Goal: Check status

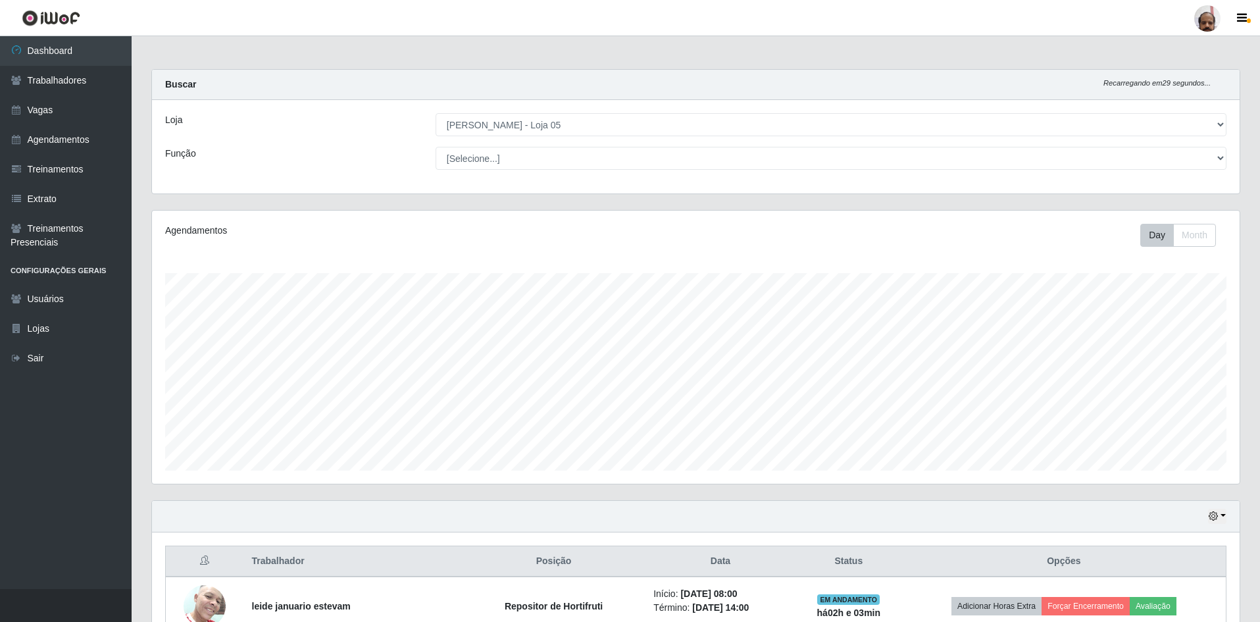
select select "252"
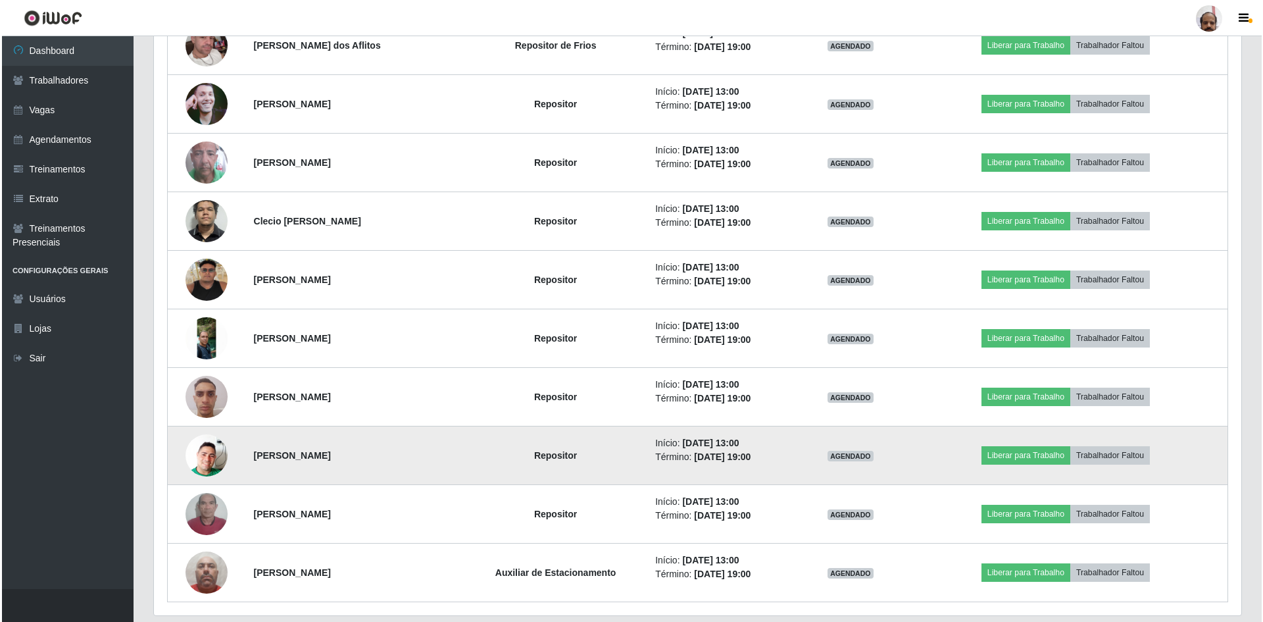
scroll to position [2294, 0]
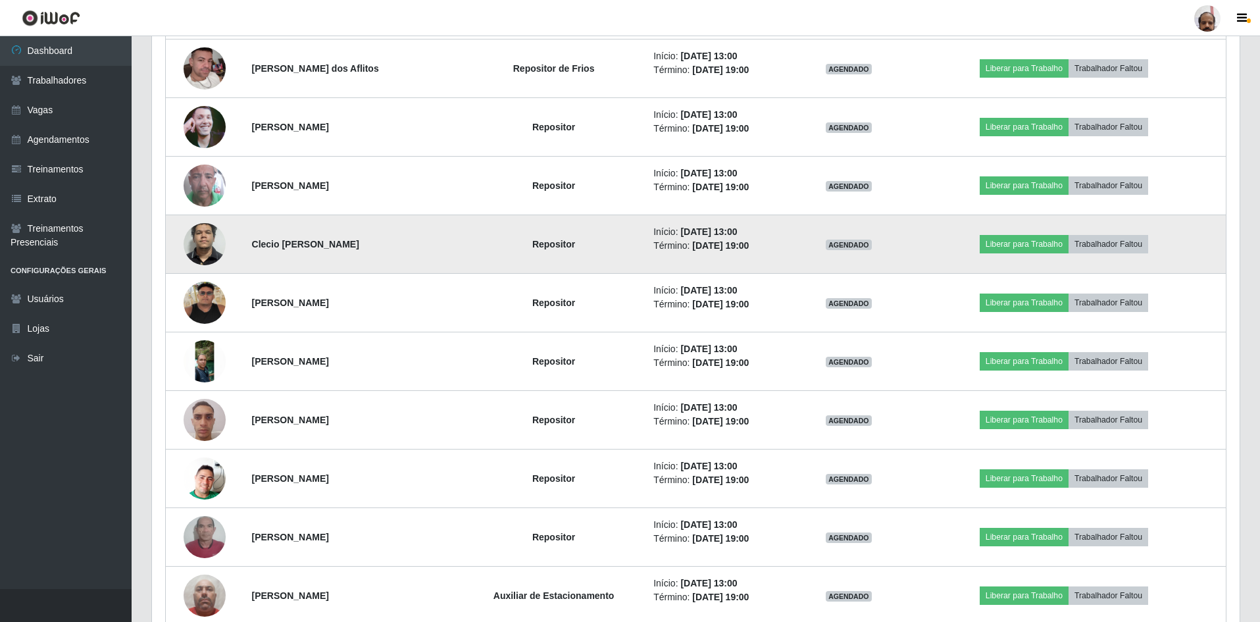
click at [207, 242] on img at bounding box center [205, 243] width 42 height 89
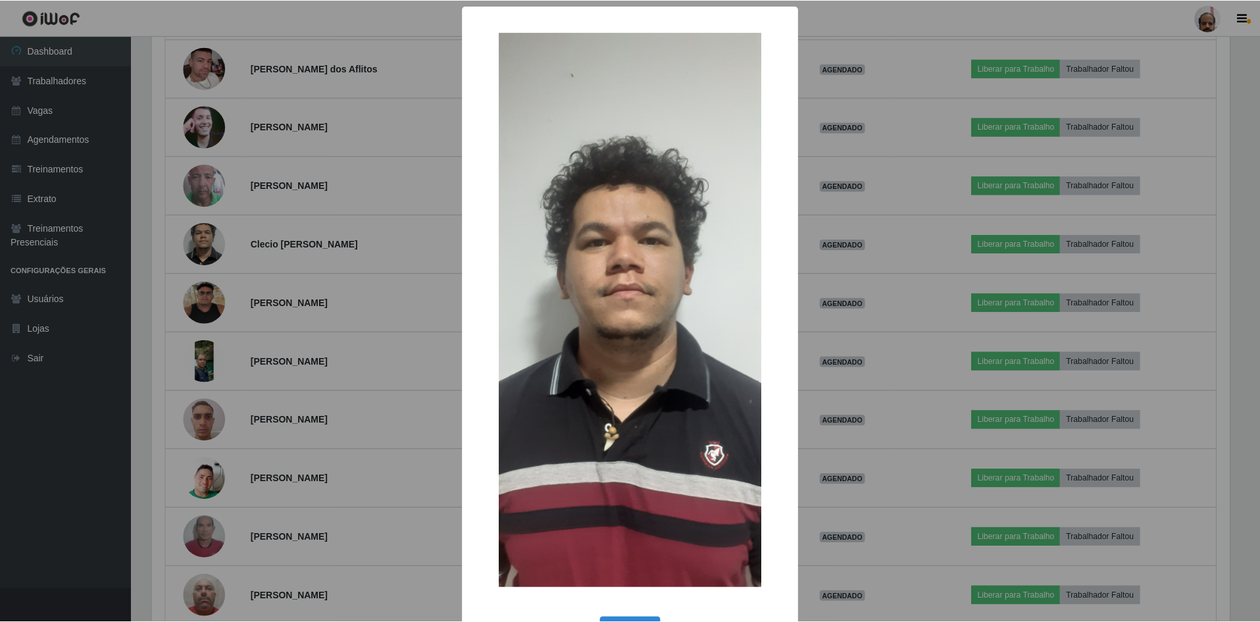
scroll to position [49, 0]
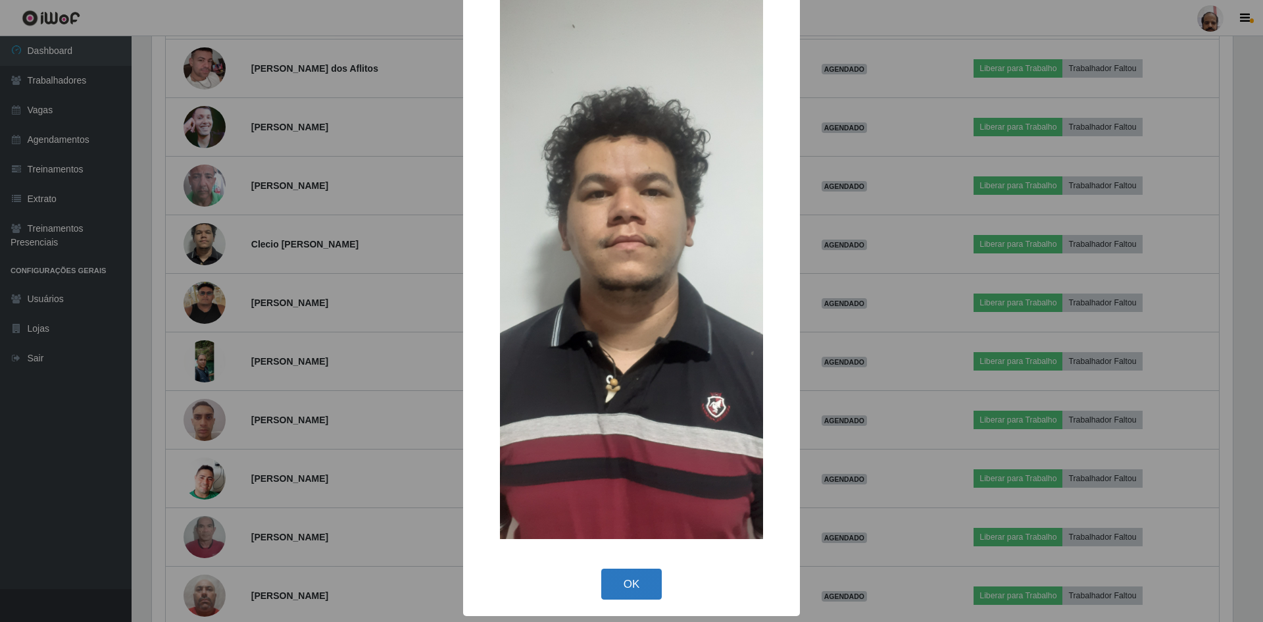
click at [644, 574] on button "OK" at bounding box center [631, 583] width 61 height 31
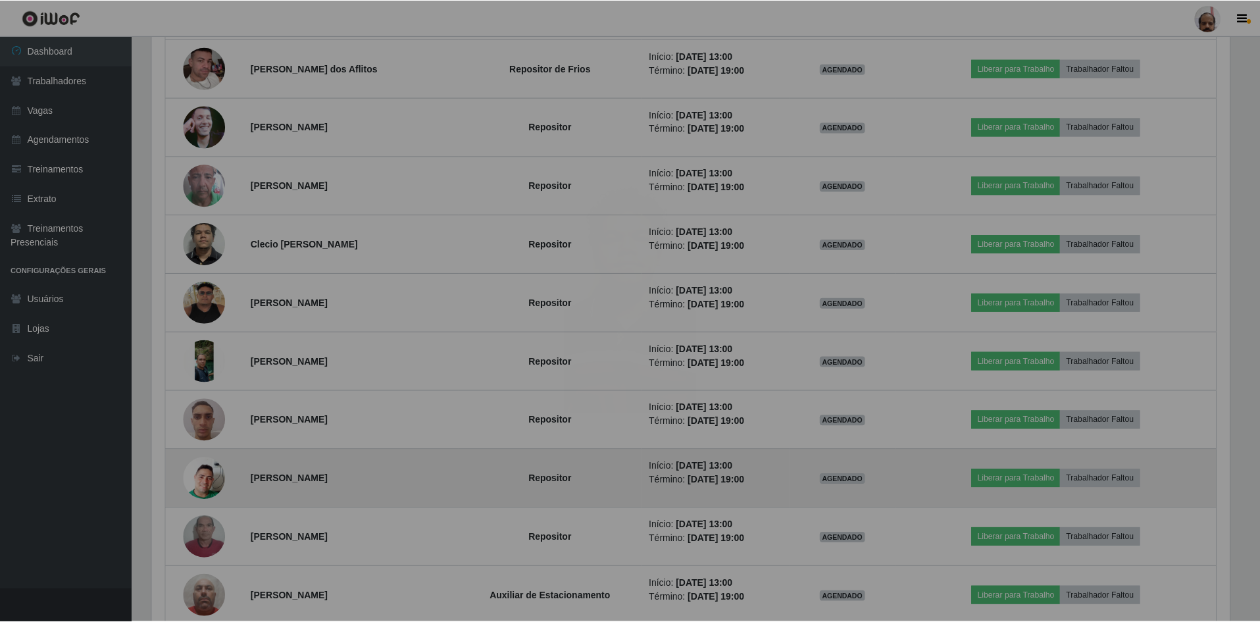
scroll to position [273, 1088]
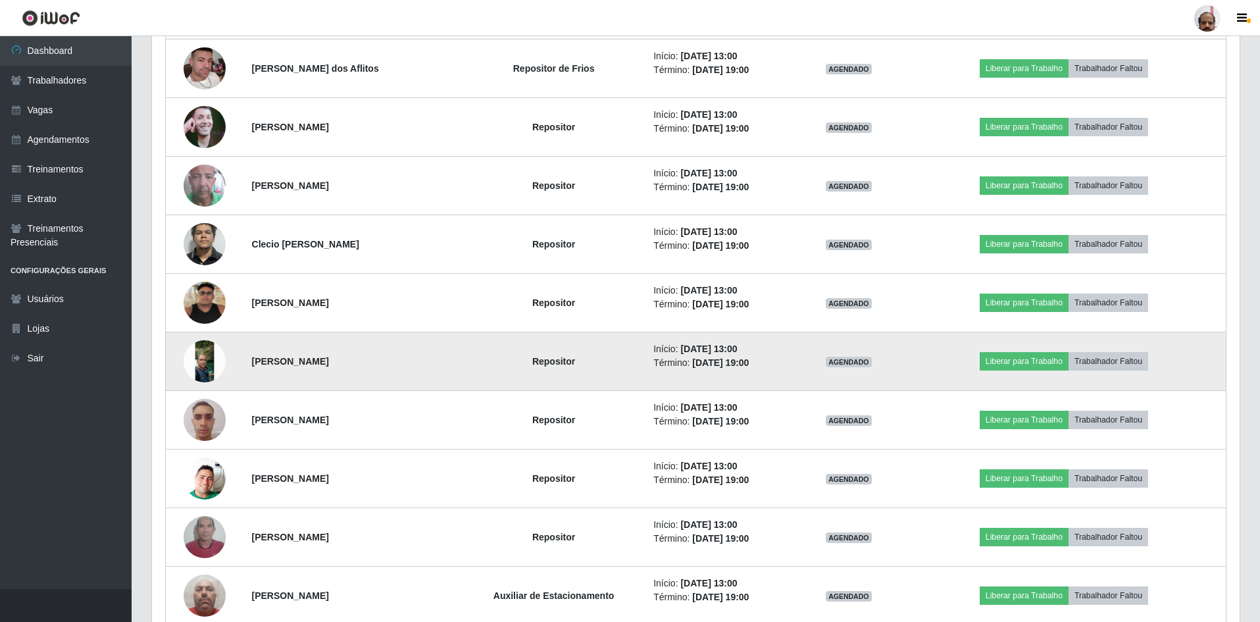
click at [208, 361] on img at bounding box center [205, 361] width 42 height 42
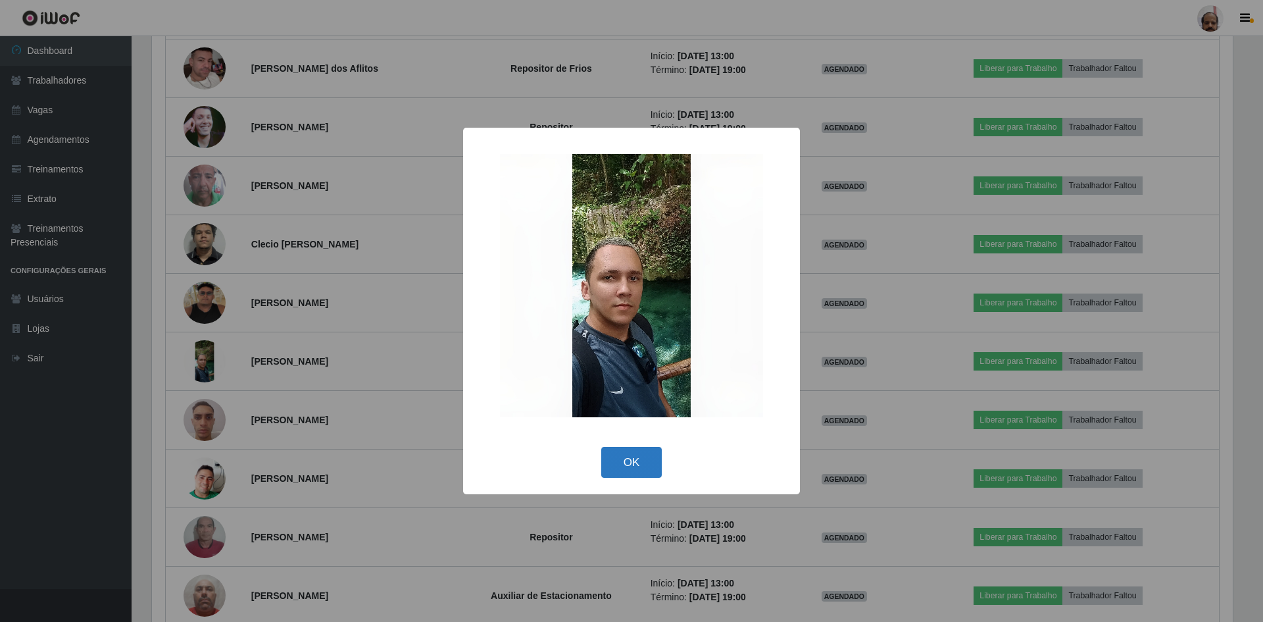
click at [616, 468] on button "OK" at bounding box center [631, 462] width 61 height 31
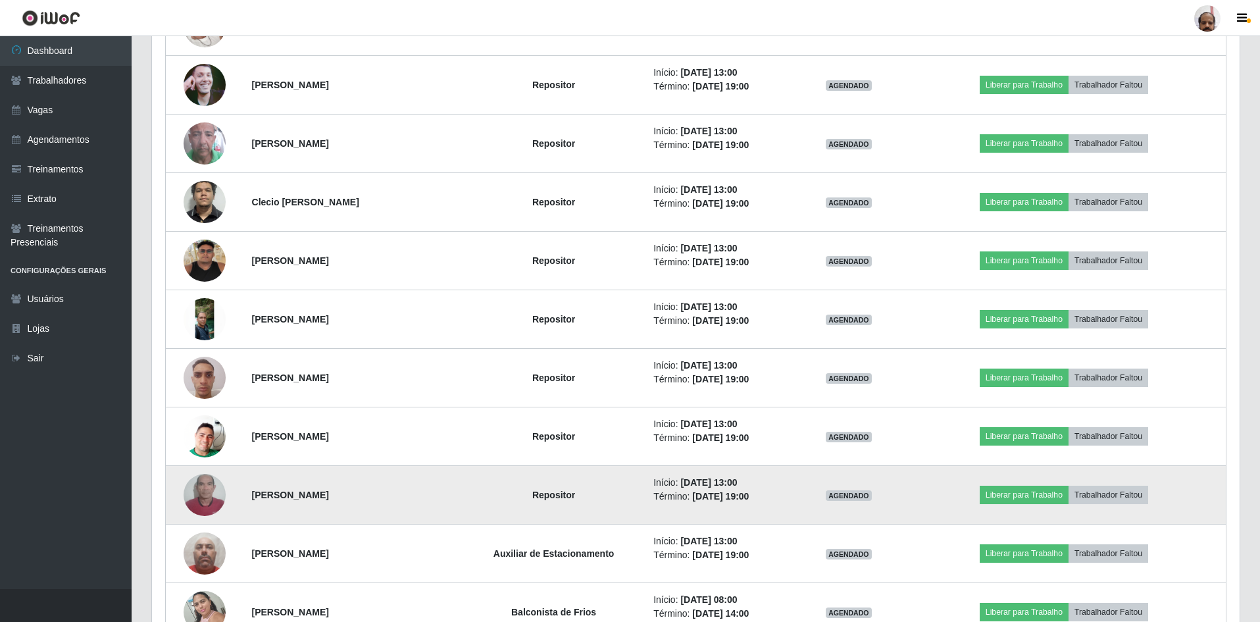
scroll to position [2360, 0]
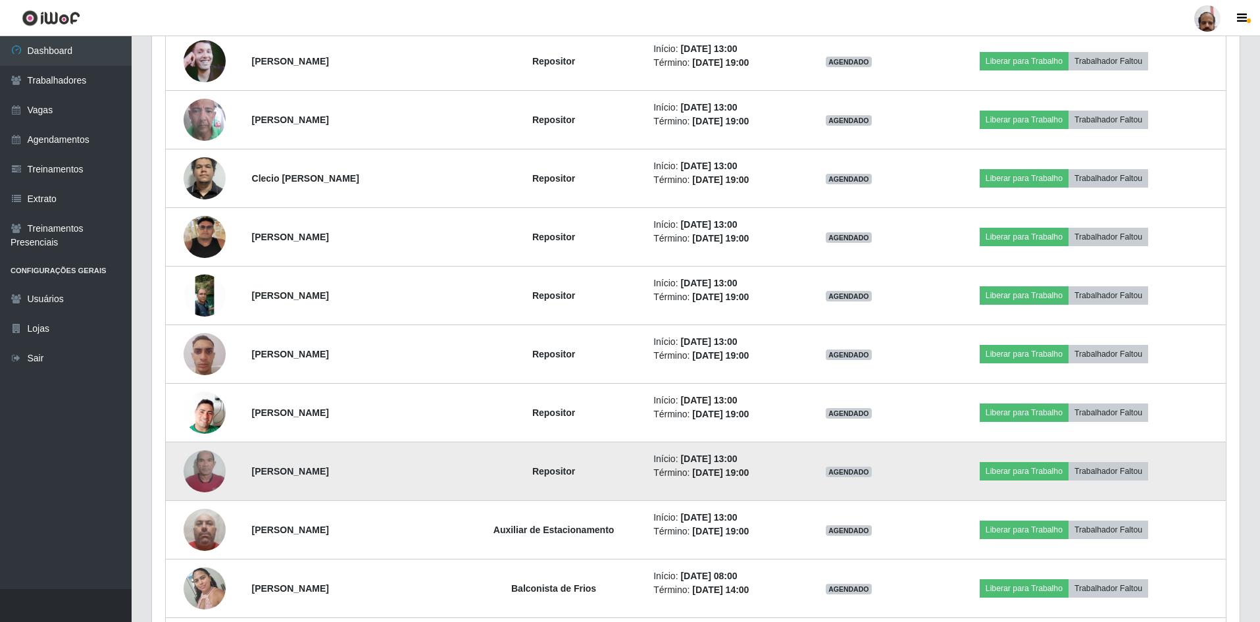
click at [215, 474] on img at bounding box center [205, 471] width 42 height 75
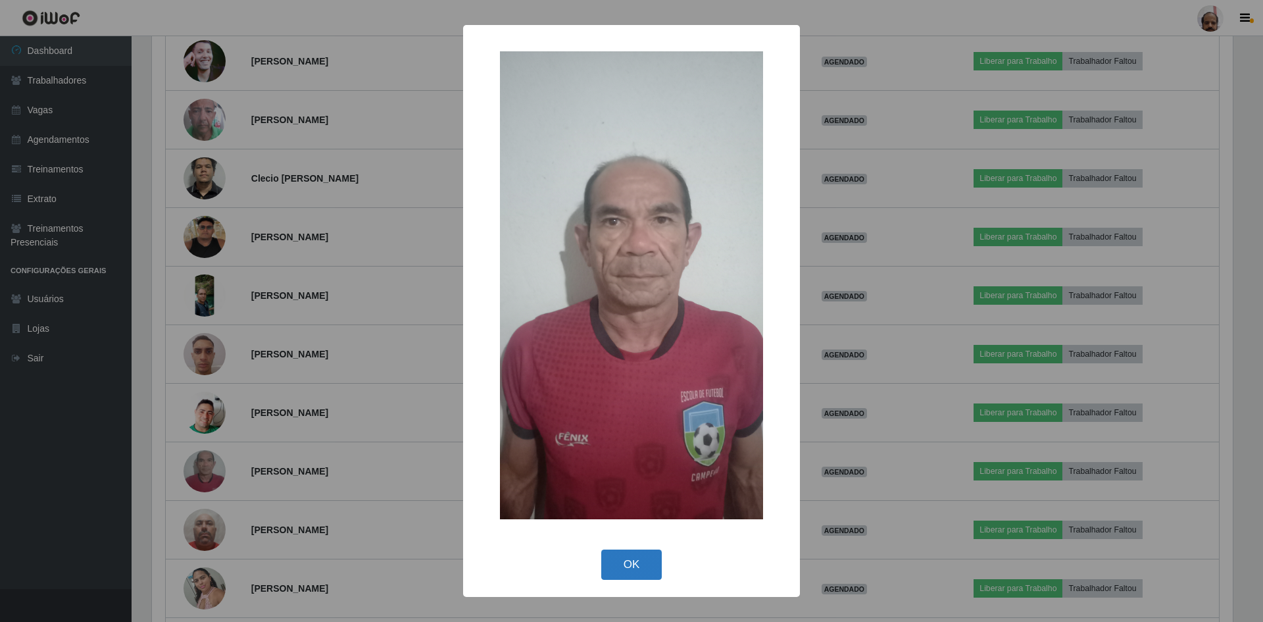
click at [630, 566] on button "OK" at bounding box center [631, 564] width 61 height 31
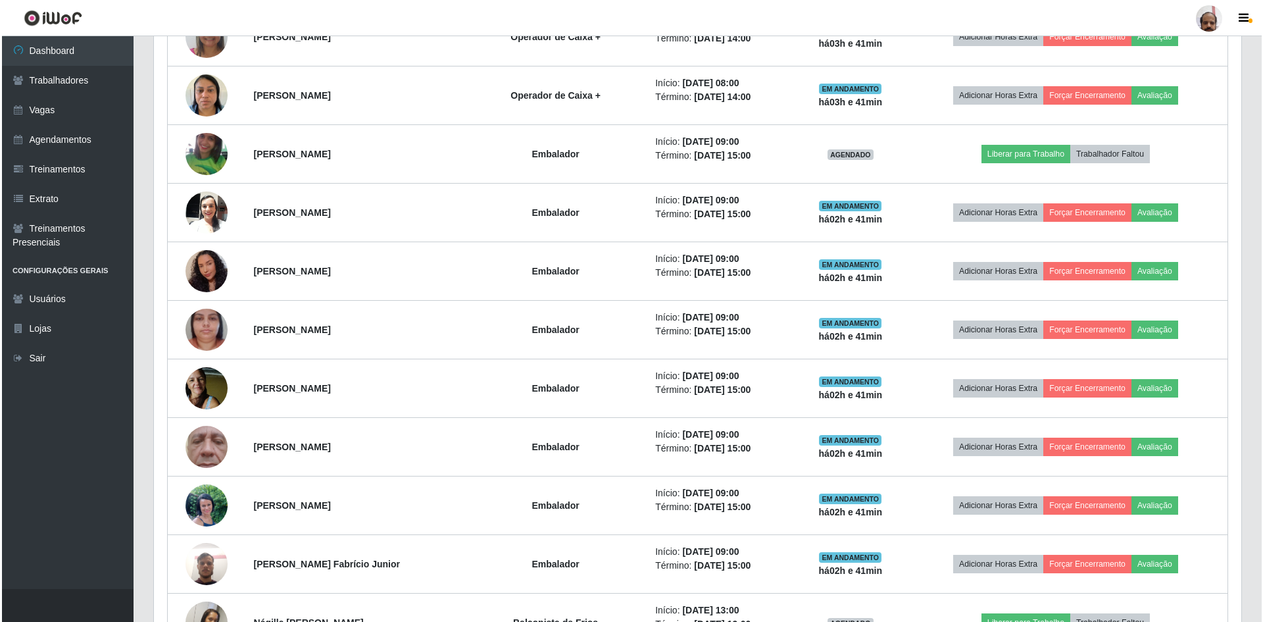
scroll to position [1307, 0]
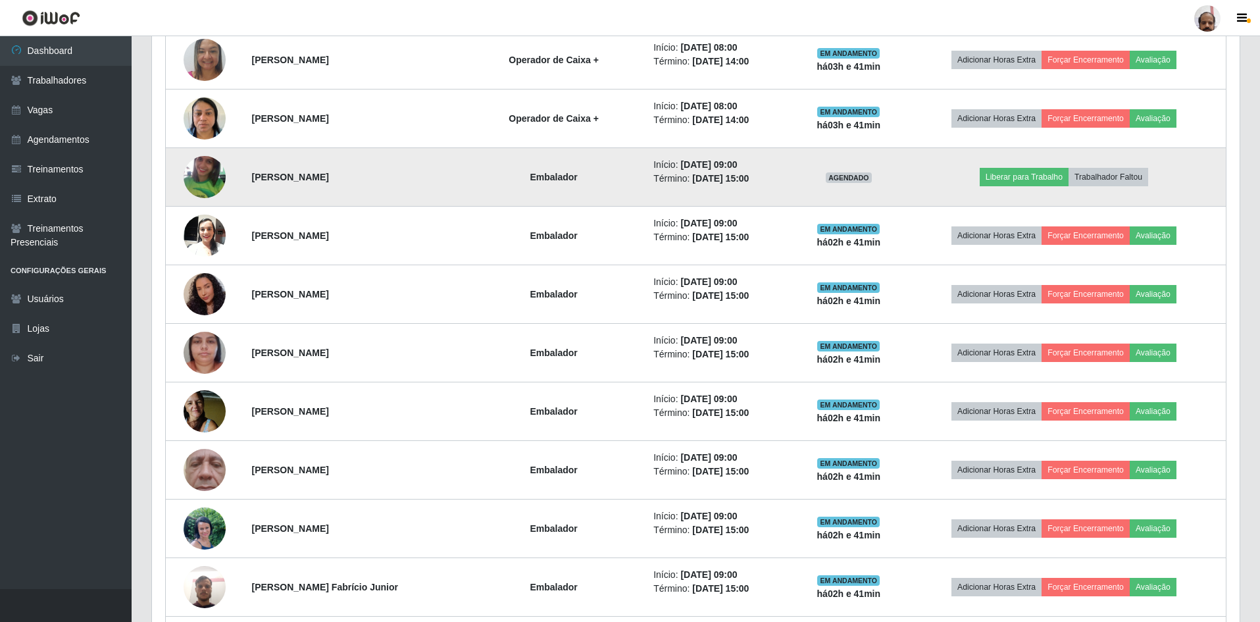
click at [201, 184] on img at bounding box center [205, 177] width 42 height 82
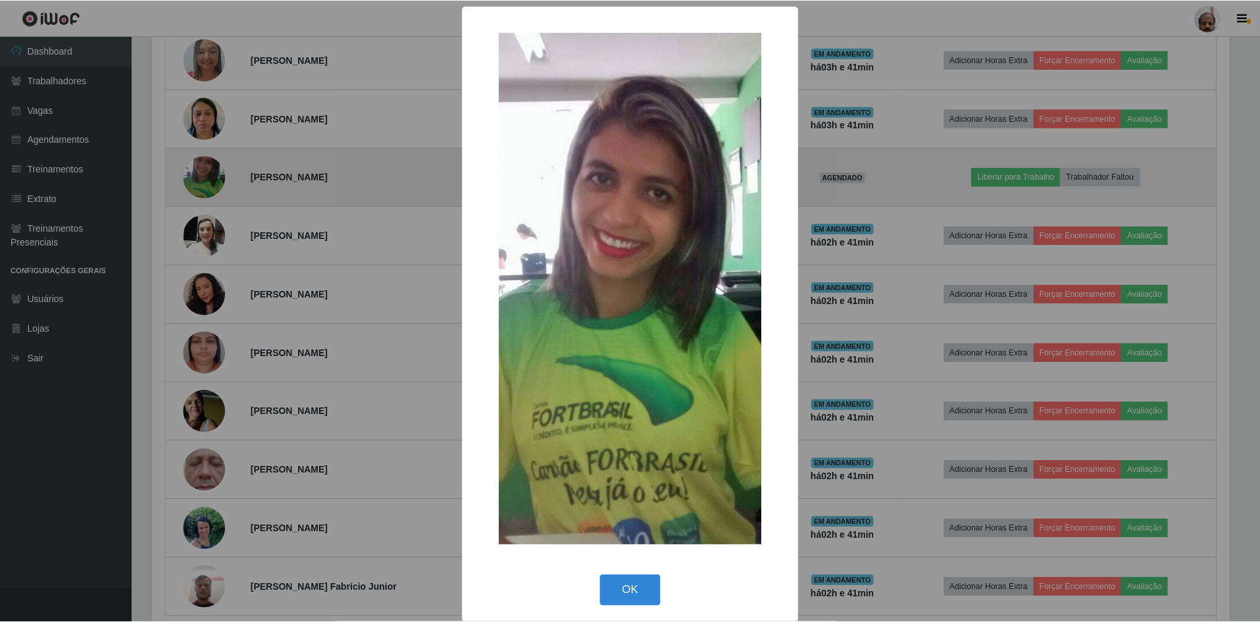
scroll to position [273, 1081]
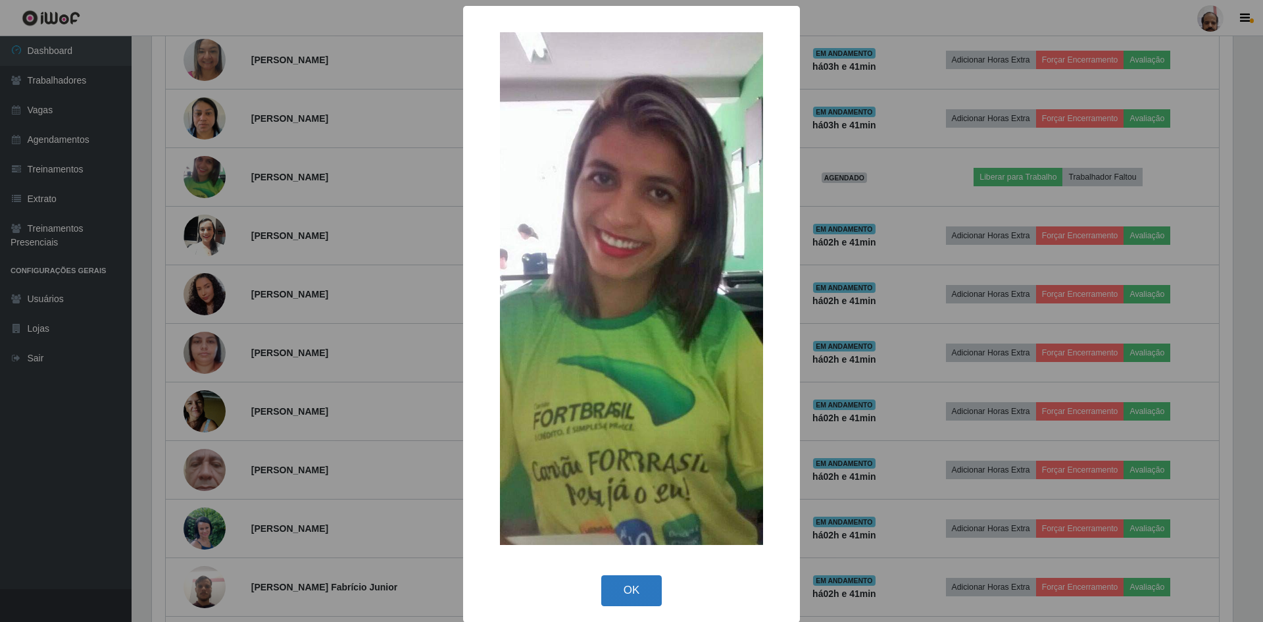
click at [622, 586] on button "OK" at bounding box center [631, 590] width 61 height 31
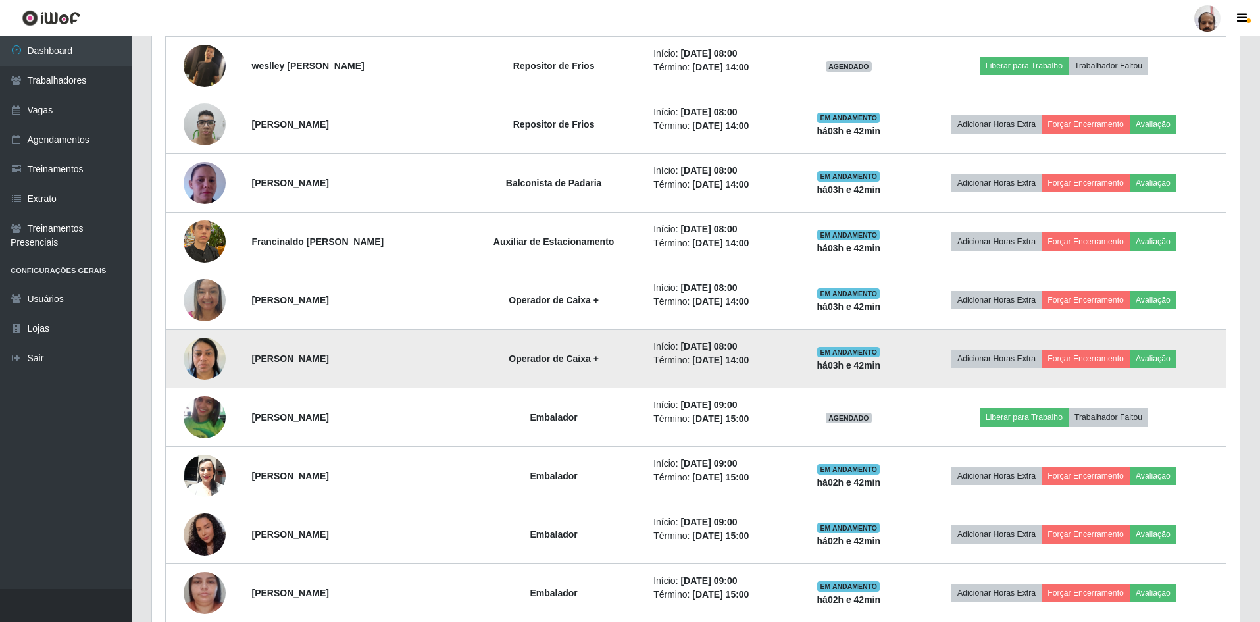
scroll to position [0, 0]
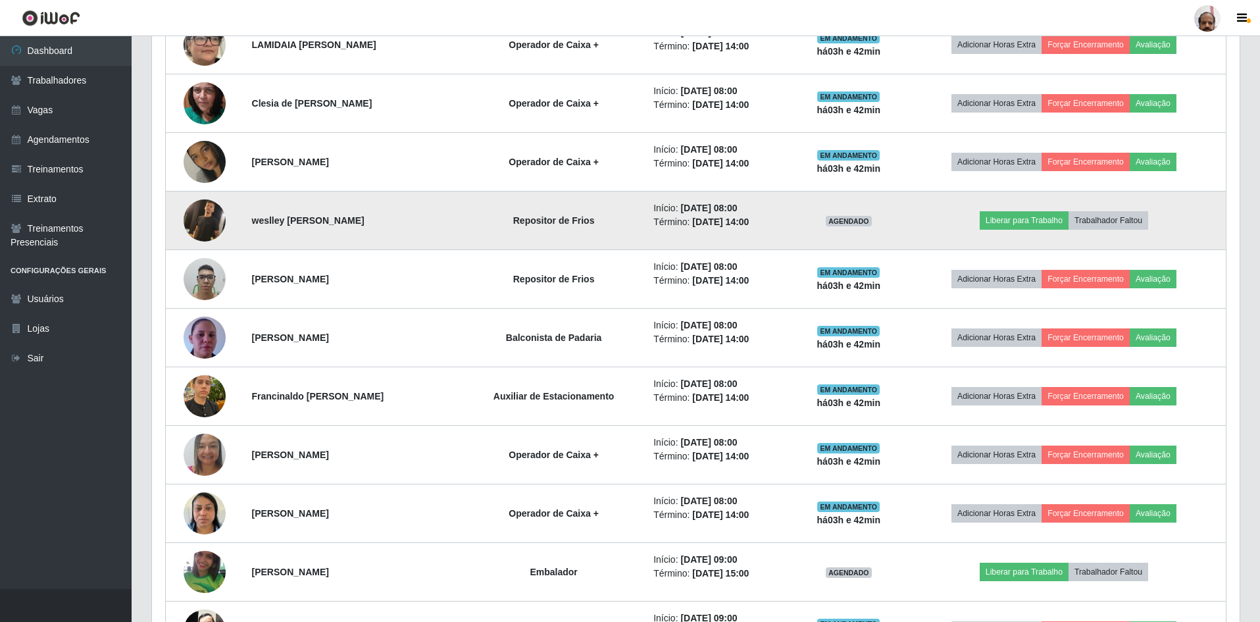
click at [209, 221] on img at bounding box center [205, 220] width 42 height 42
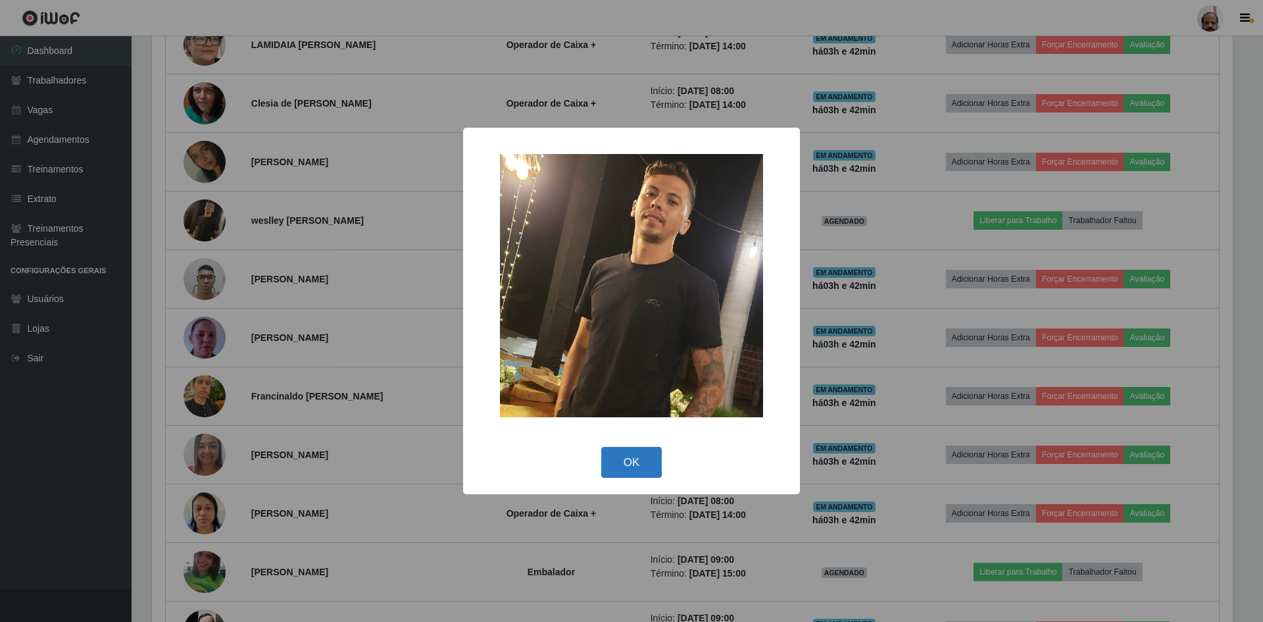
click at [618, 459] on button "OK" at bounding box center [631, 462] width 61 height 31
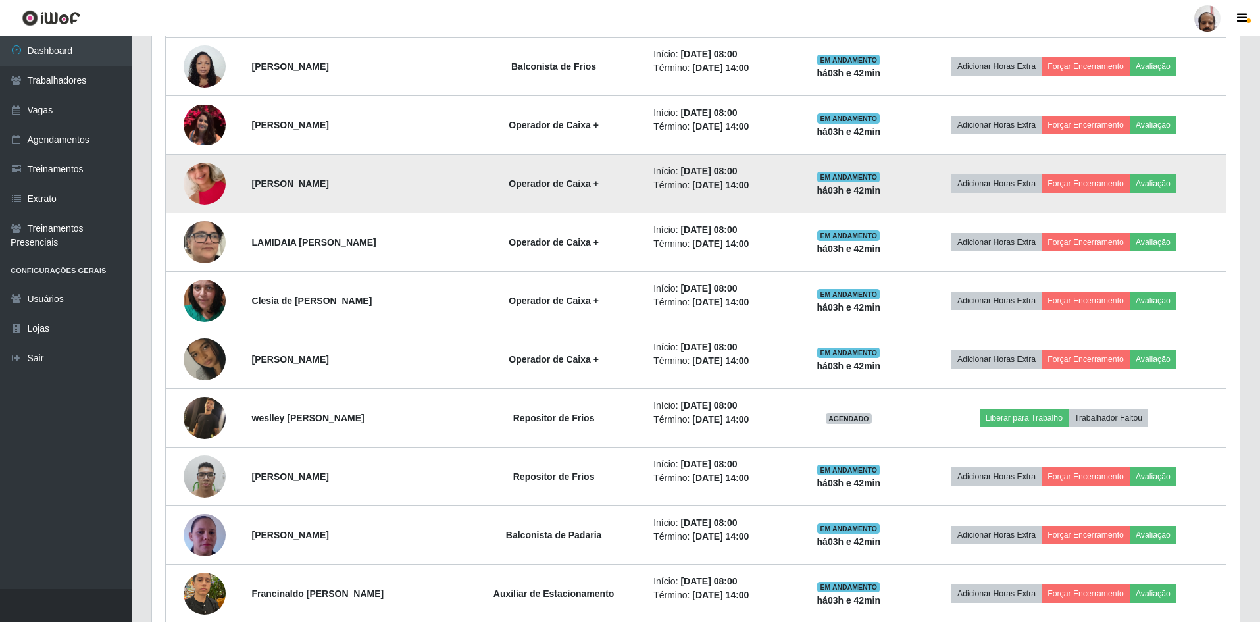
click at [195, 180] on img at bounding box center [205, 183] width 42 height 75
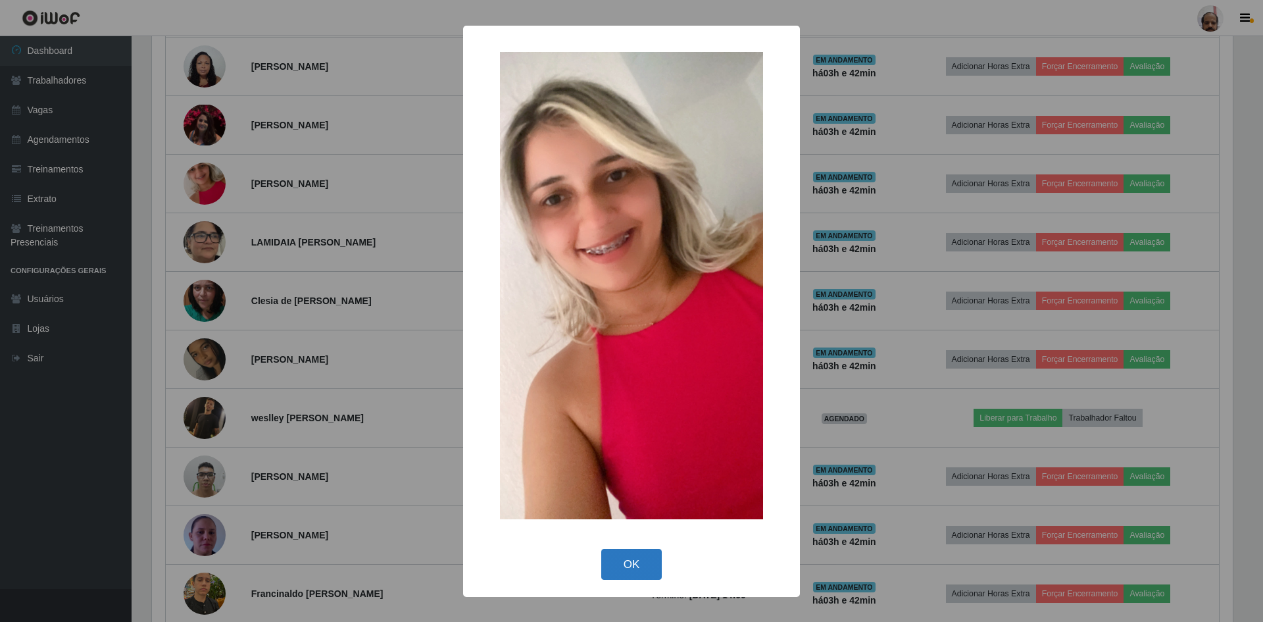
click at [635, 562] on button "OK" at bounding box center [631, 564] width 61 height 31
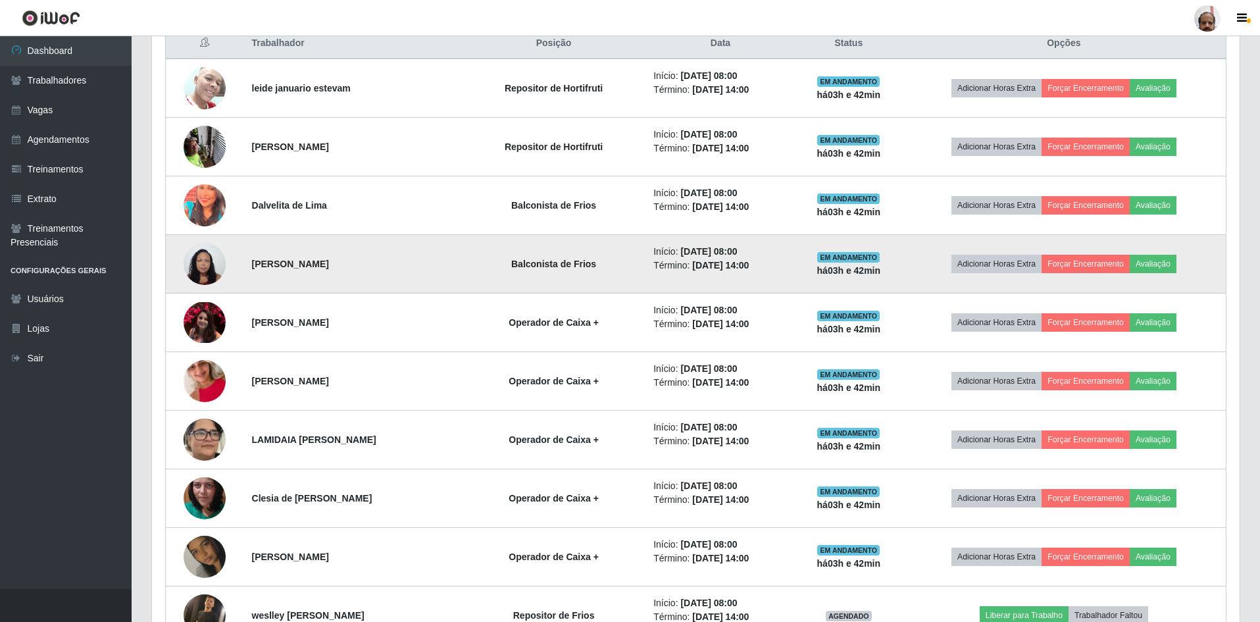
scroll to position [452, 0]
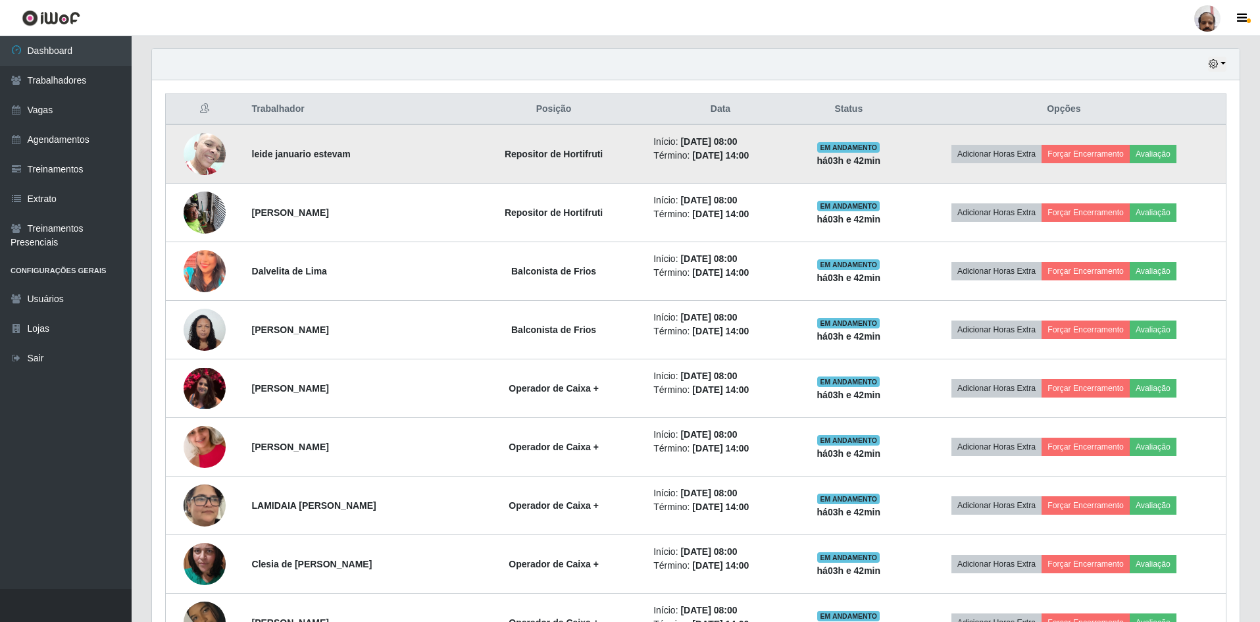
click at [206, 158] on img at bounding box center [205, 154] width 42 height 56
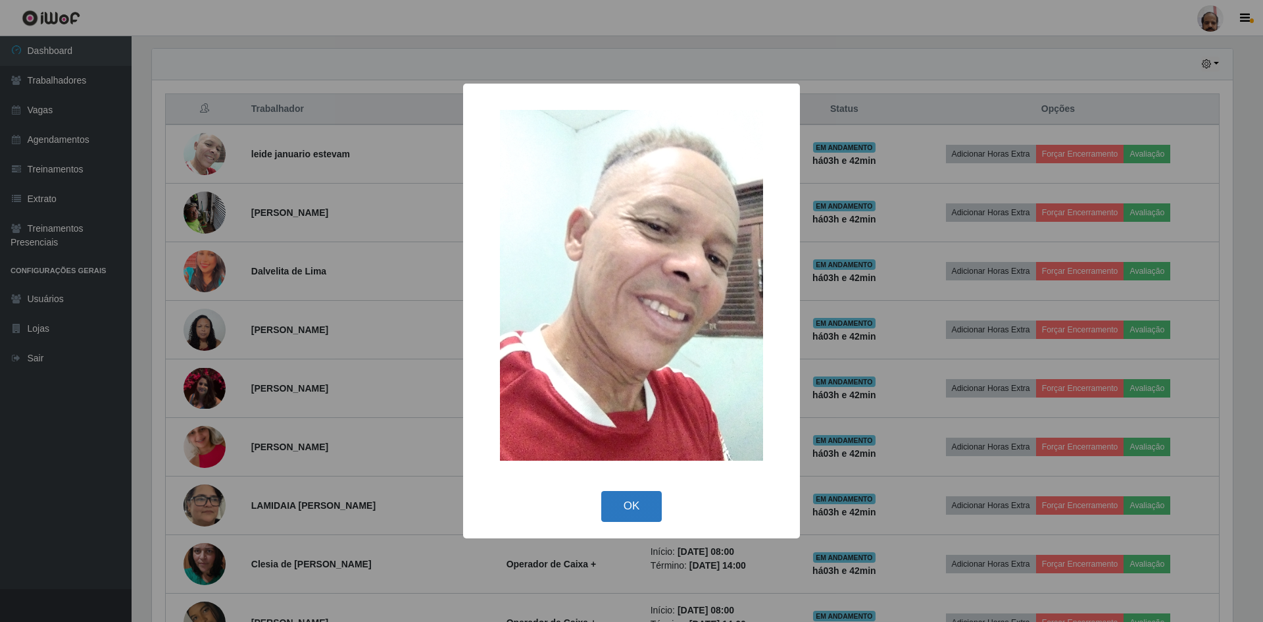
drag, startPoint x: 615, startPoint y: 510, endPoint x: 615, endPoint y: 501, distance: 9.2
click at [616, 507] on button "OK" at bounding box center [631, 506] width 61 height 31
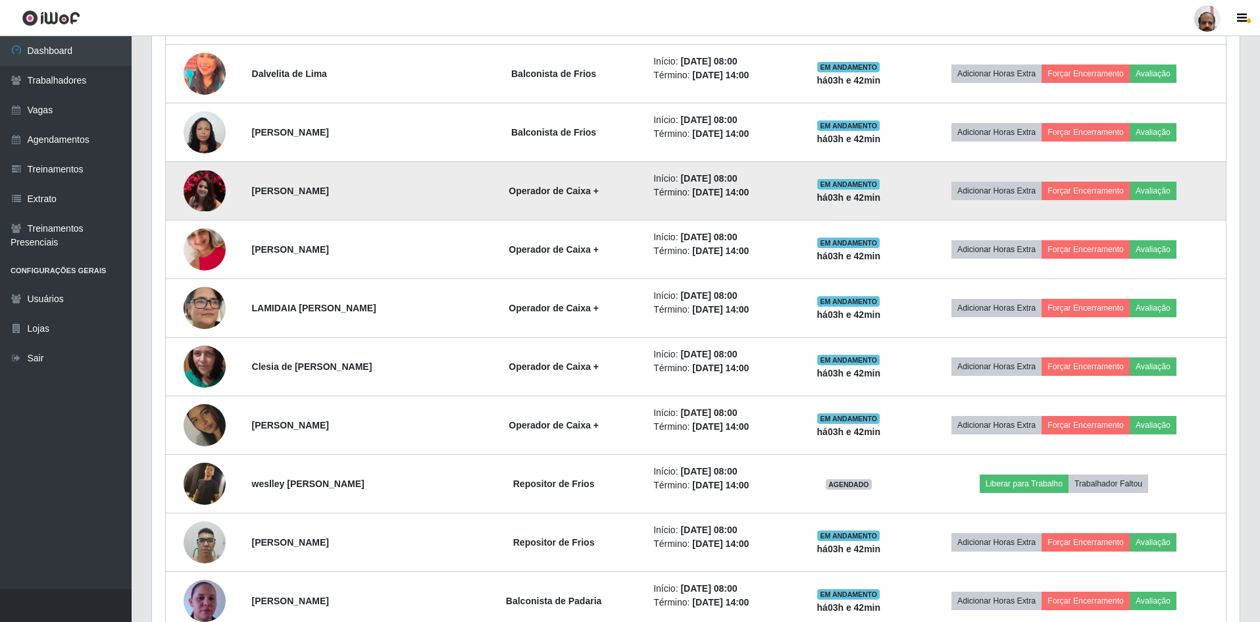
click at [199, 191] on img at bounding box center [205, 190] width 42 height 41
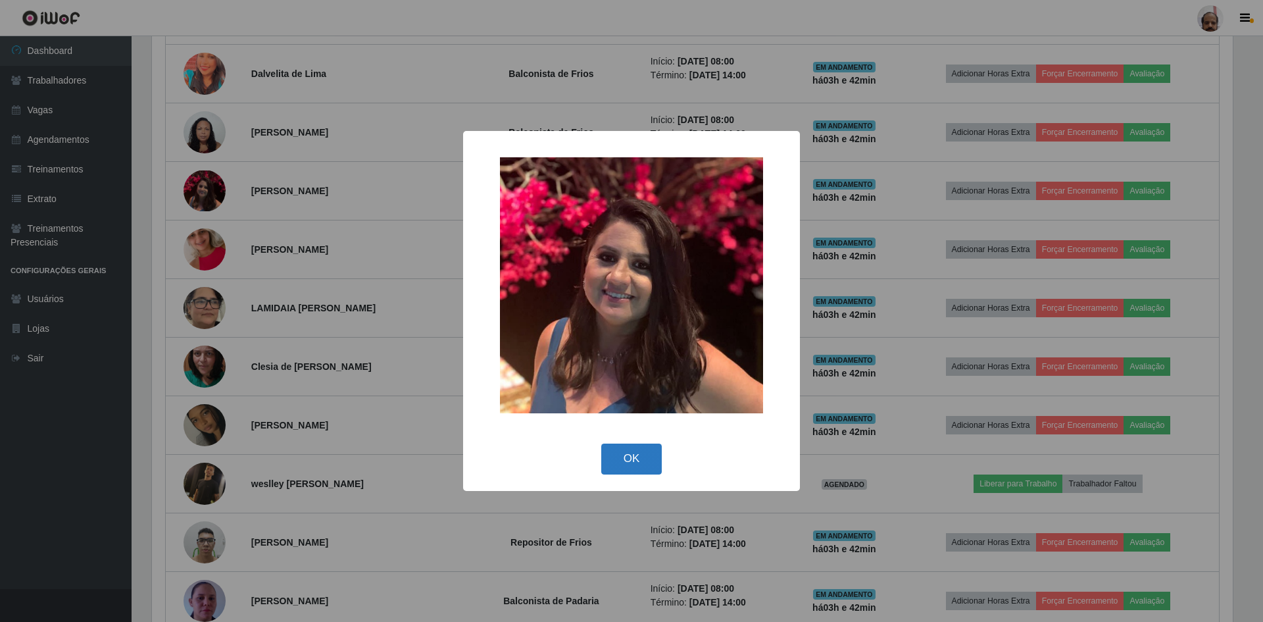
click at [635, 457] on button "OK" at bounding box center [631, 458] width 61 height 31
